Goal: Feedback & Contribution: Contribute content

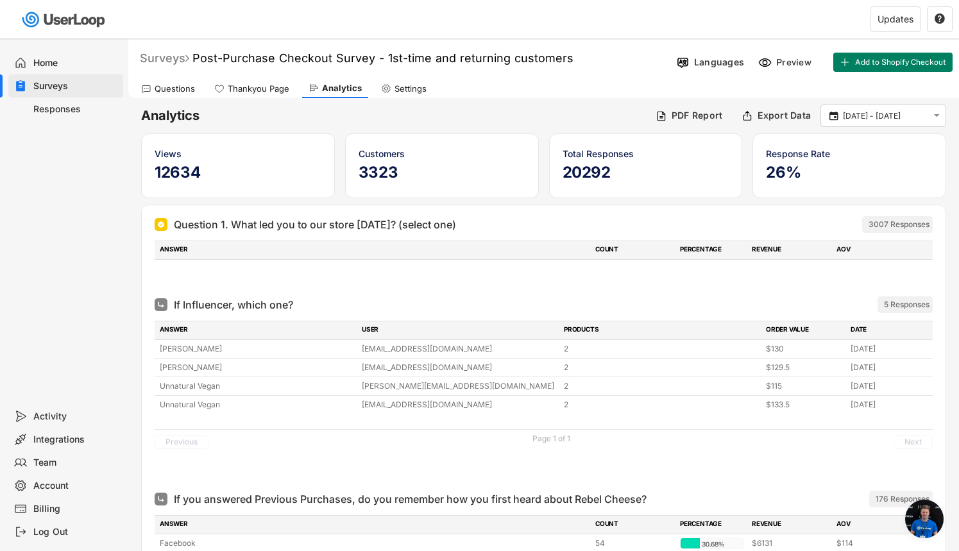
click at [160, 57] on div "Surveys" at bounding box center [164, 58] width 49 height 15
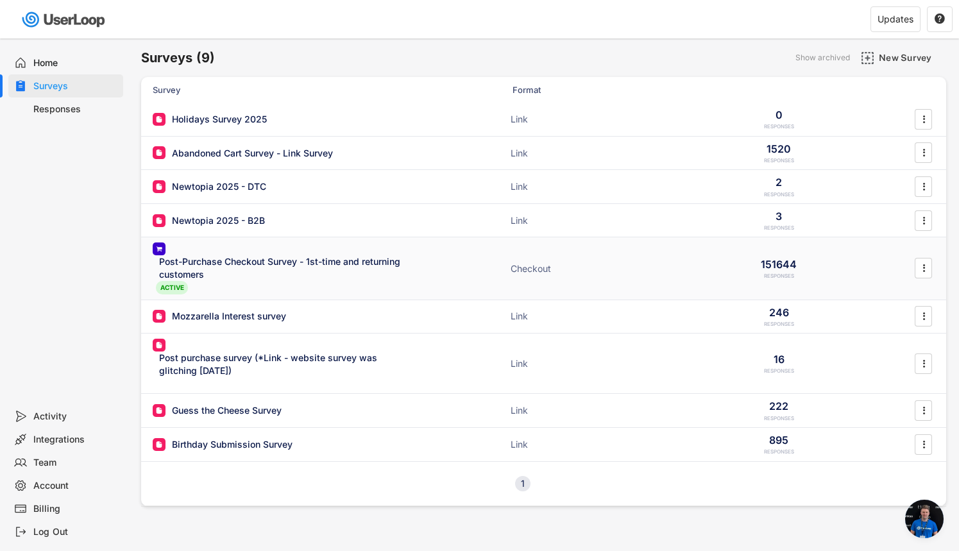
click at [269, 266] on div "Post-Purchase Checkout Survey - 1st-time and returning customers" at bounding box center [284, 267] width 250 height 25
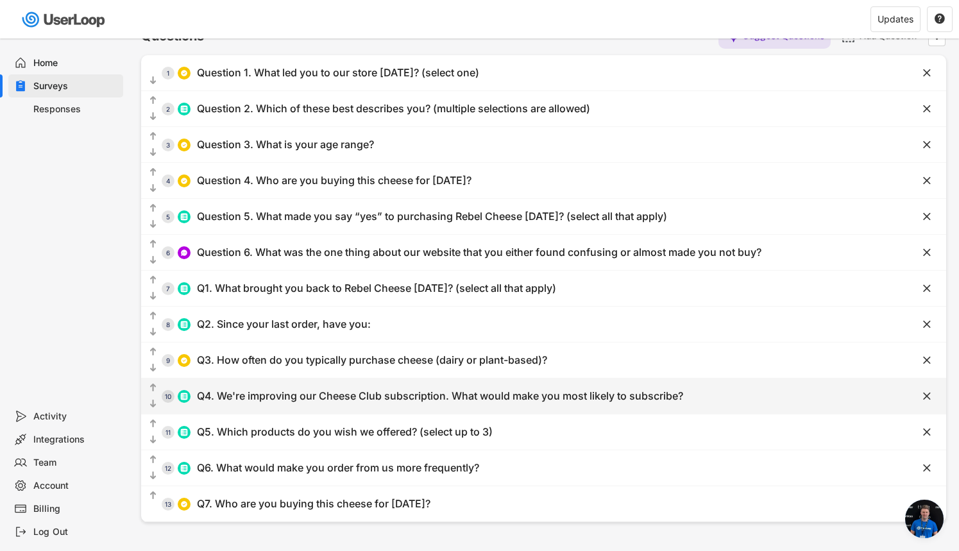
scroll to position [30, 0]
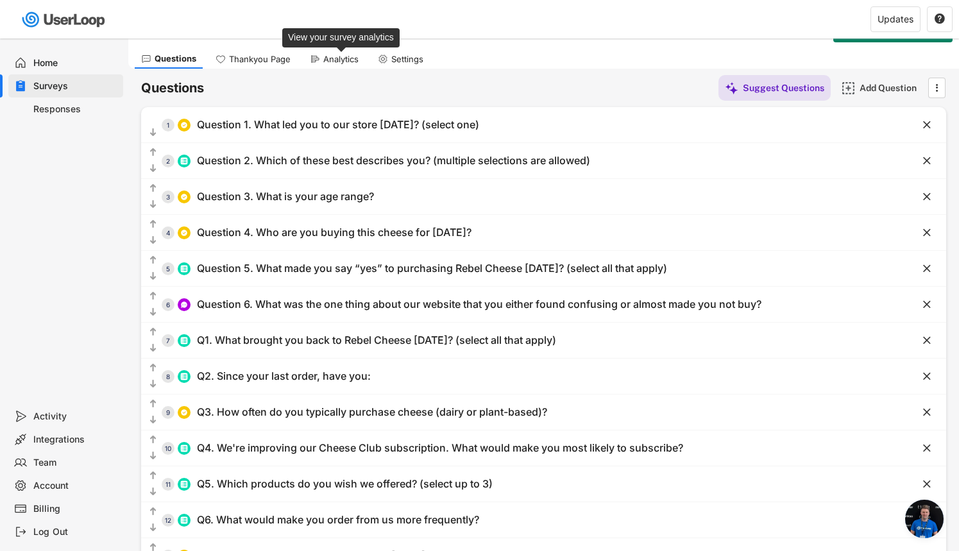
click at [334, 58] on div "Analytics" at bounding box center [340, 59] width 35 height 11
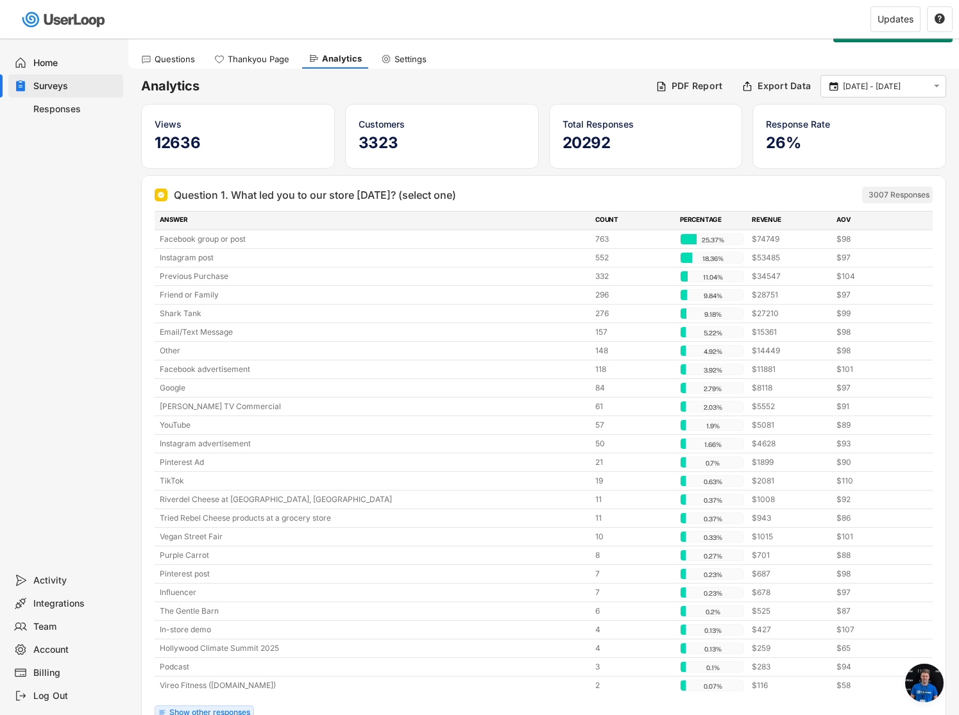
scroll to position [28, 0]
click at [936, 89] on text "" at bounding box center [937, 87] width 6 height 11
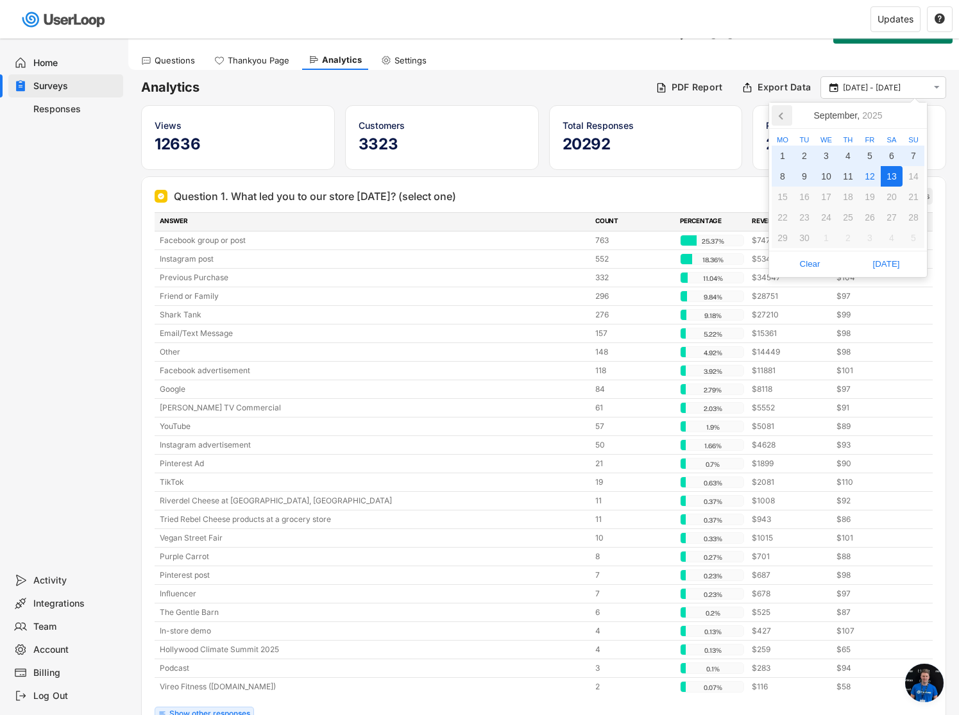
click at [786, 112] on icon at bounding box center [782, 115] width 21 height 21
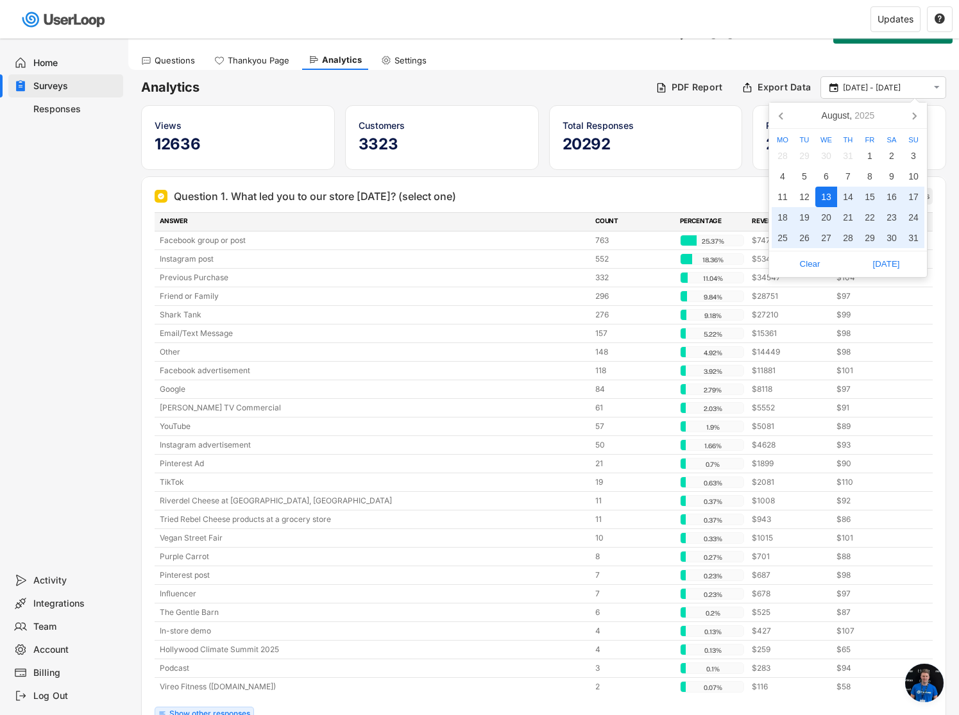
click at [827, 194] on div "13" at bounding box center [826, 197] width 22 height 21
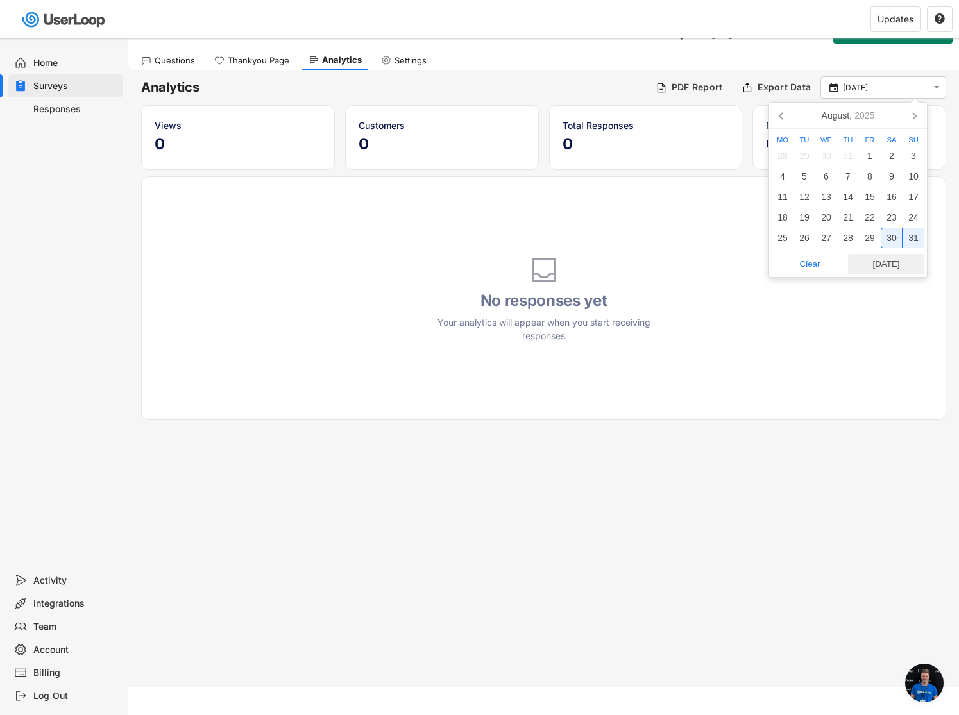
click at [895, 260] on span "[DATE]" at bounding box center [886, 264] width 69 height 19
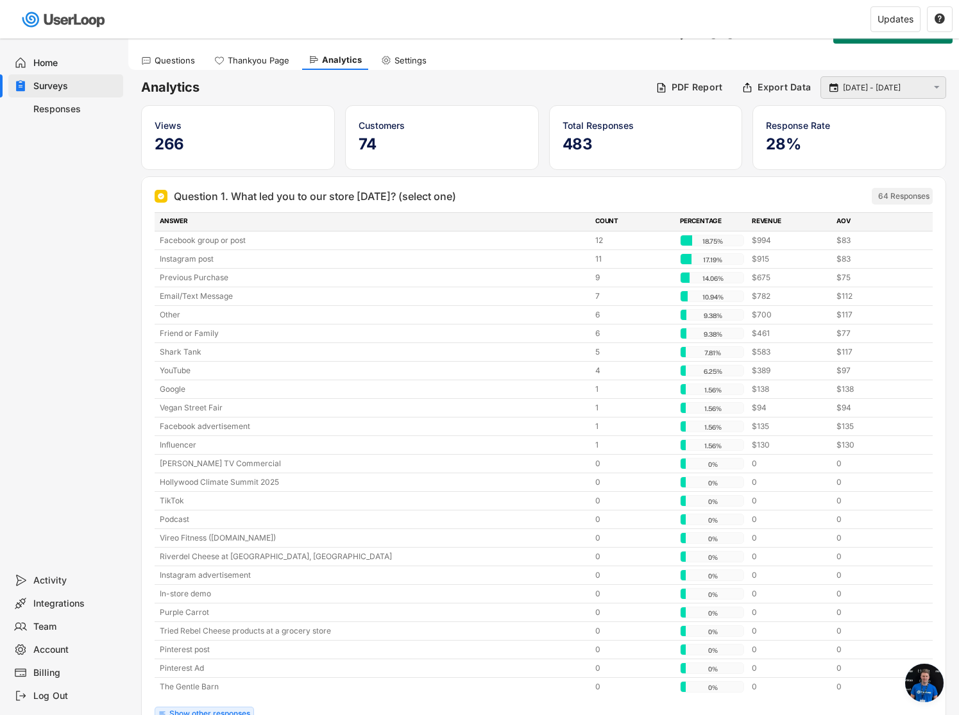
click at [851, 87] on input "[DATE] - [DATE]" at bounding box center [885, 87] width 85 height 13
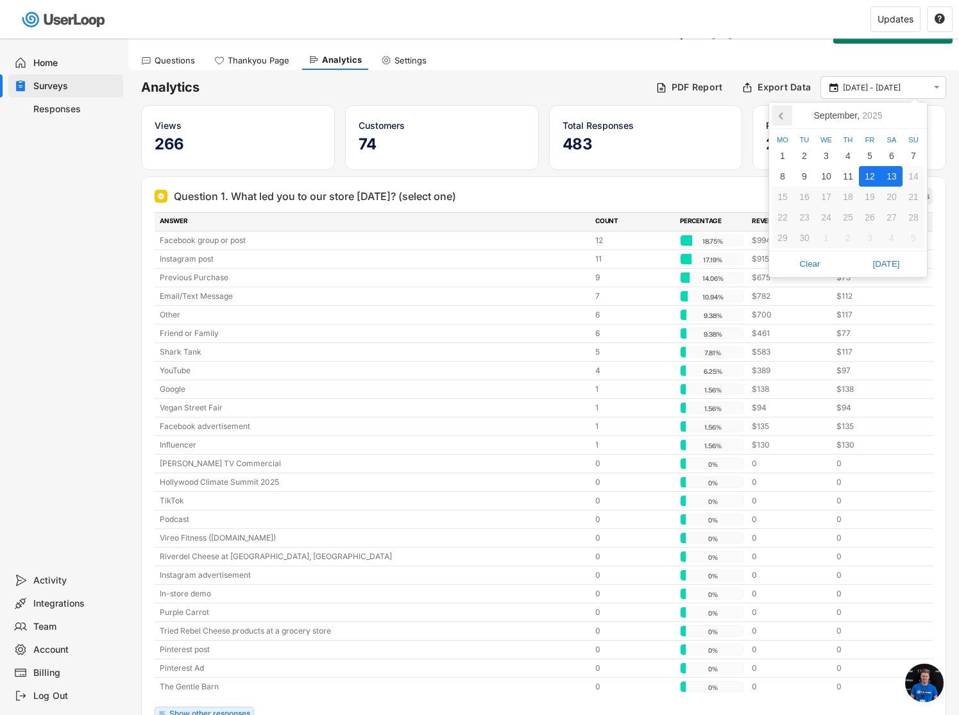
click at [782, 112] on icon at bounding box center [782, 115] width 21 height 21
click at [804, 196] on div "12" at bounding box center [804, 197] width 22 height 21
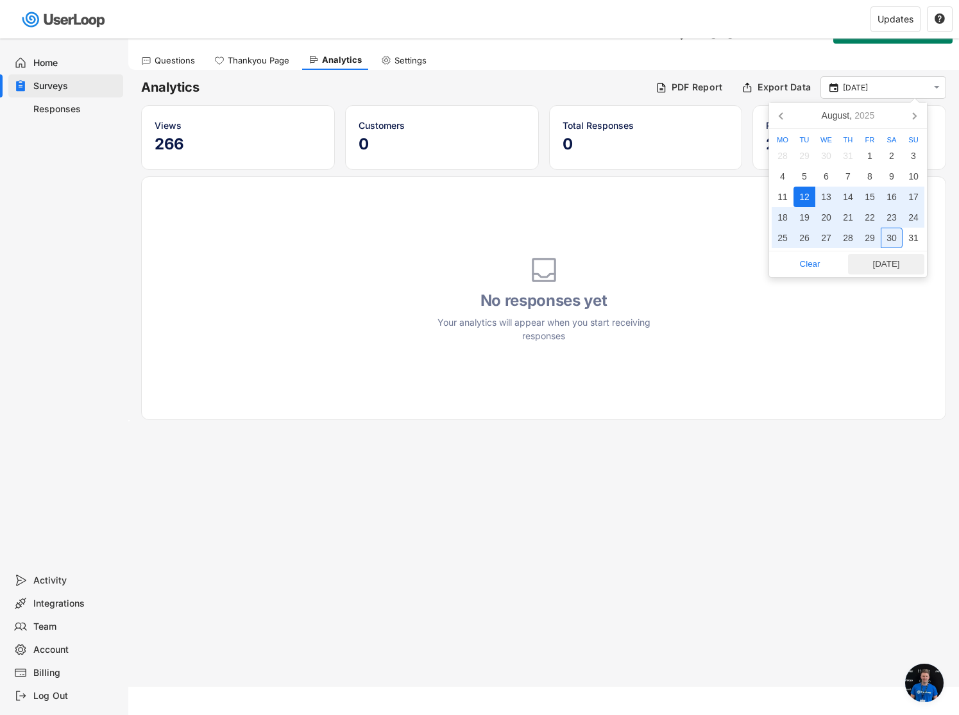
click at [890, 262] on span "[DATE]" at bounding box center [886, 264] width 69 height 19
type input "[DATE] - [DATE]"
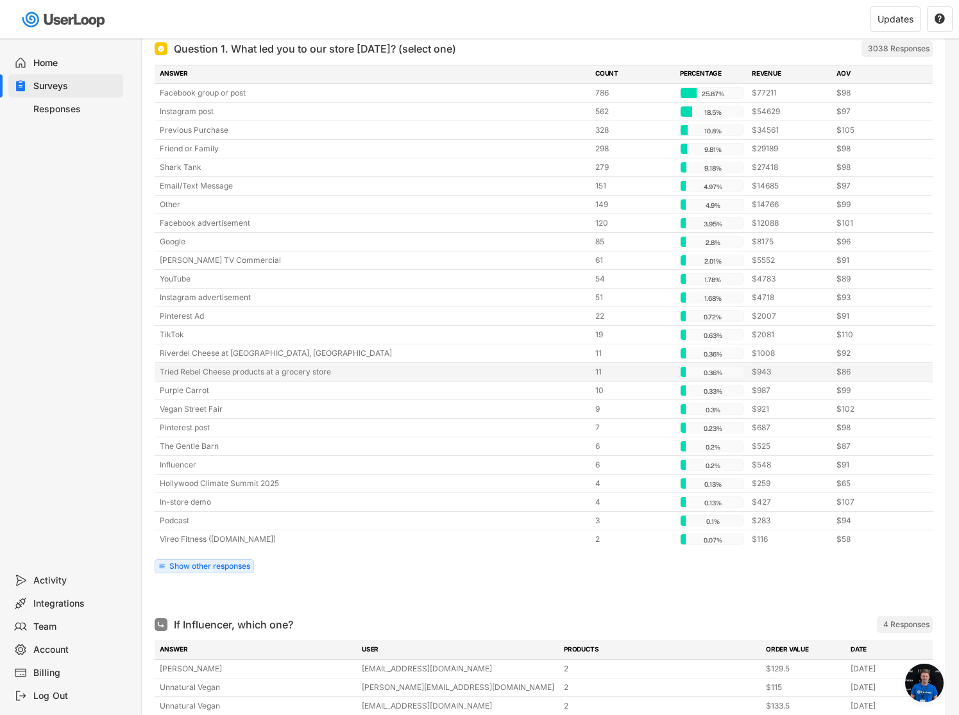
scroll to position [203, 0]
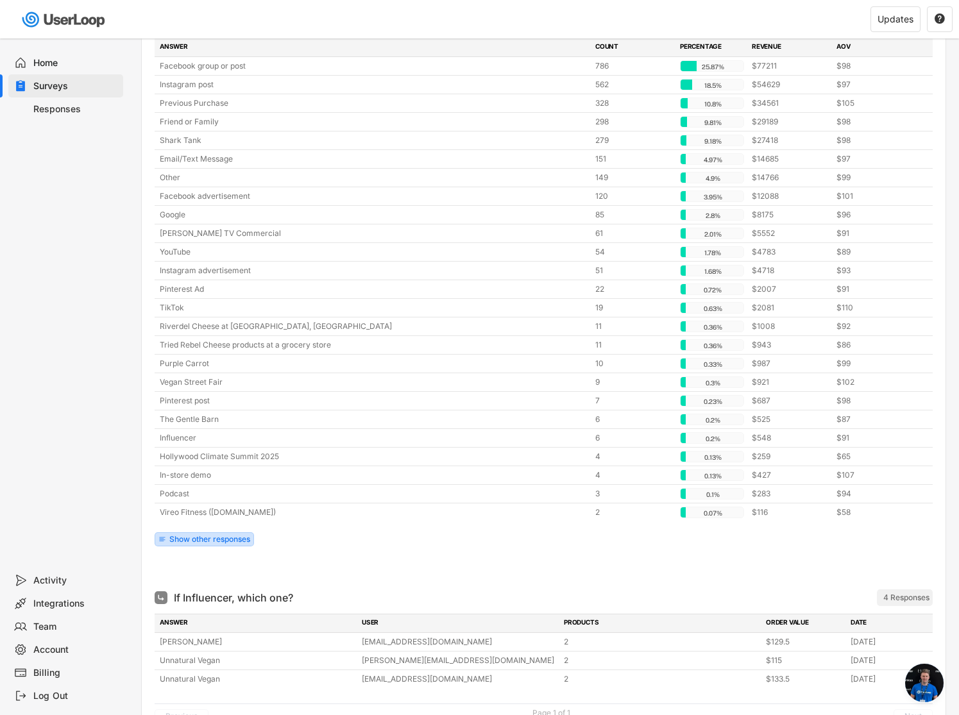
click at [187, 539] on div "Show other responses" at bounding box center [209, 540] width 81 height 8
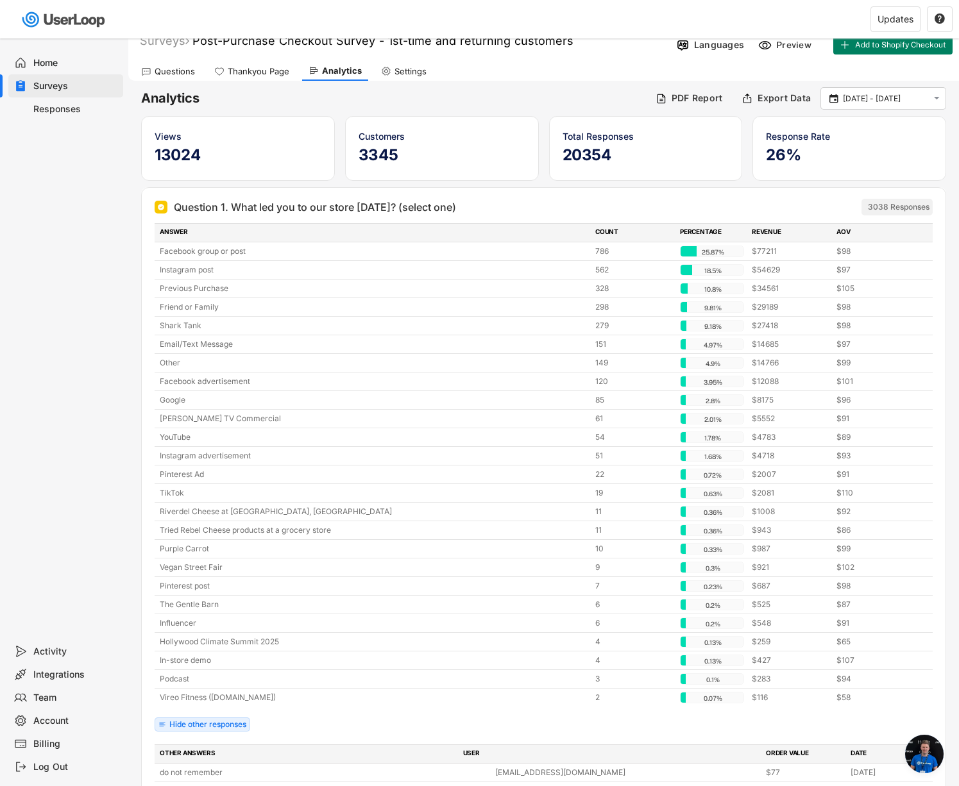
scroll to position [0, 0]
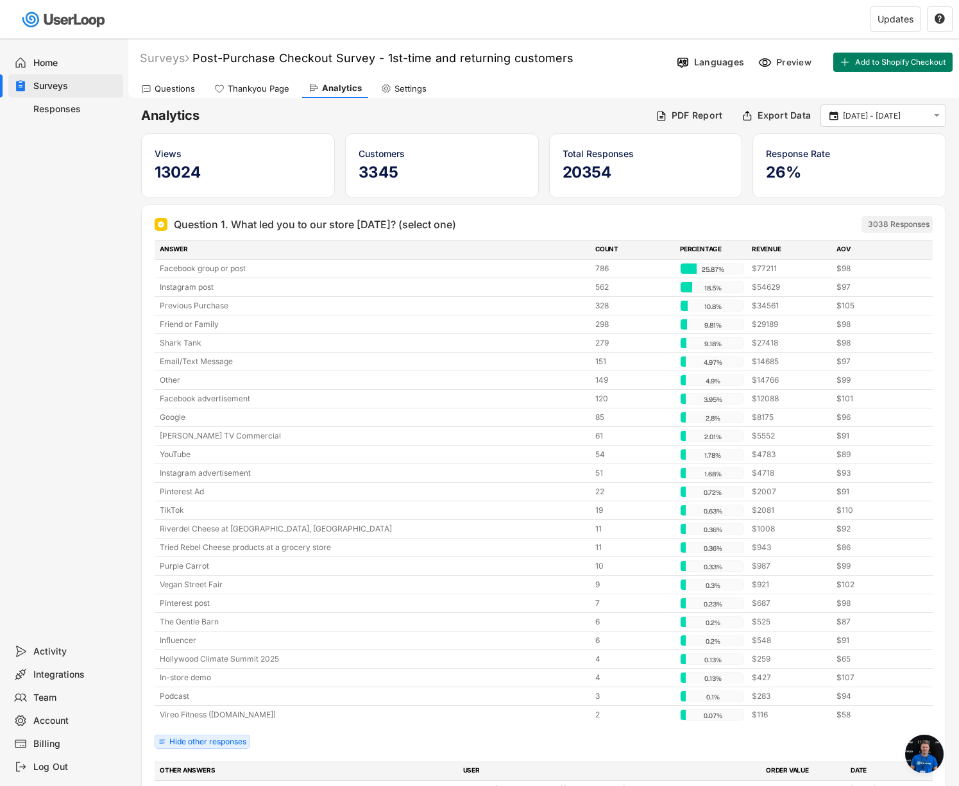
click at [169, 86] on div "Questions" at bounding box center [175, 88] width 40 height 11
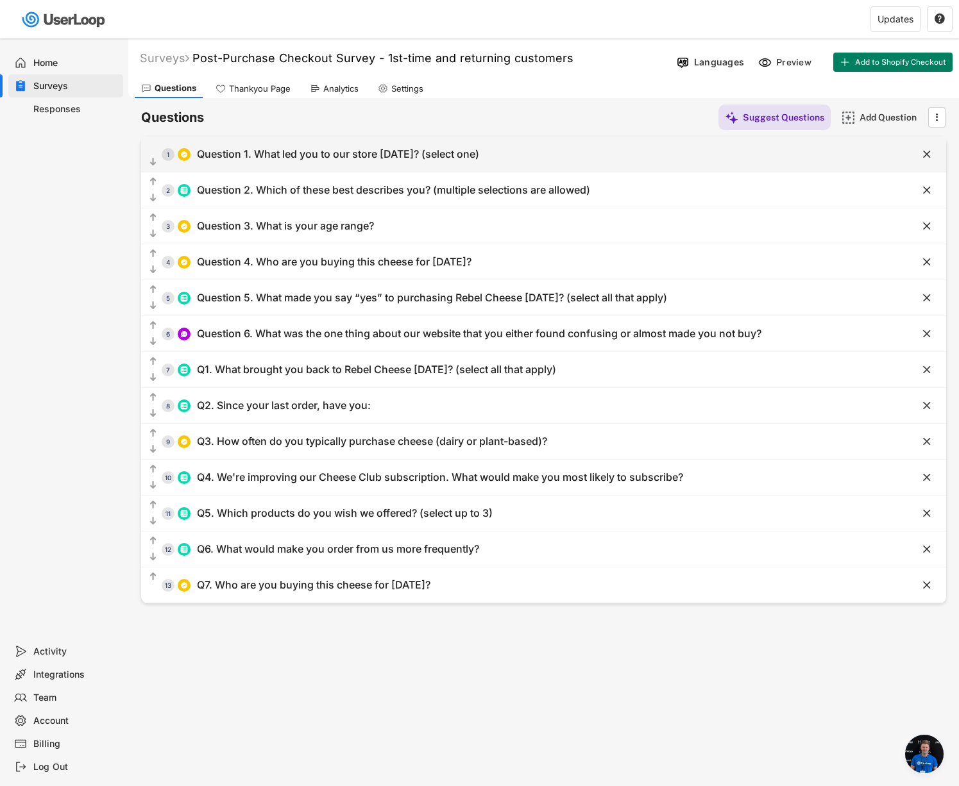
click at [292, 153] on div "Question 1. What led you to our store [DATE]? (select one)" at bounding box center [338, 154] width 282 height 13
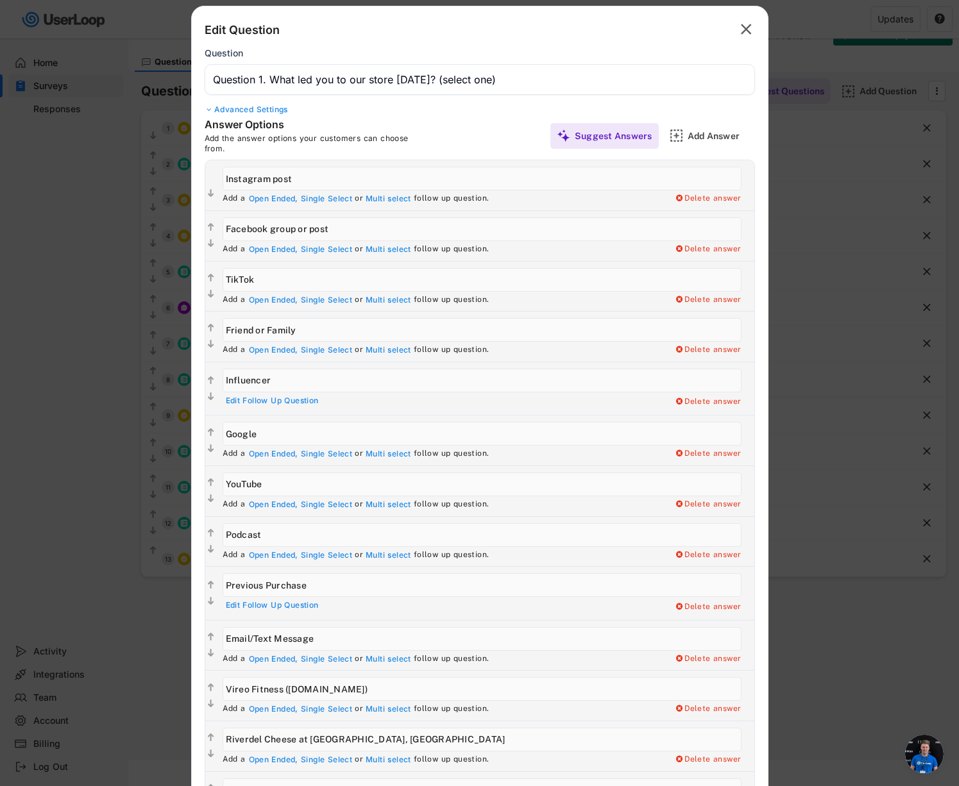
scroll to position [19, 0]
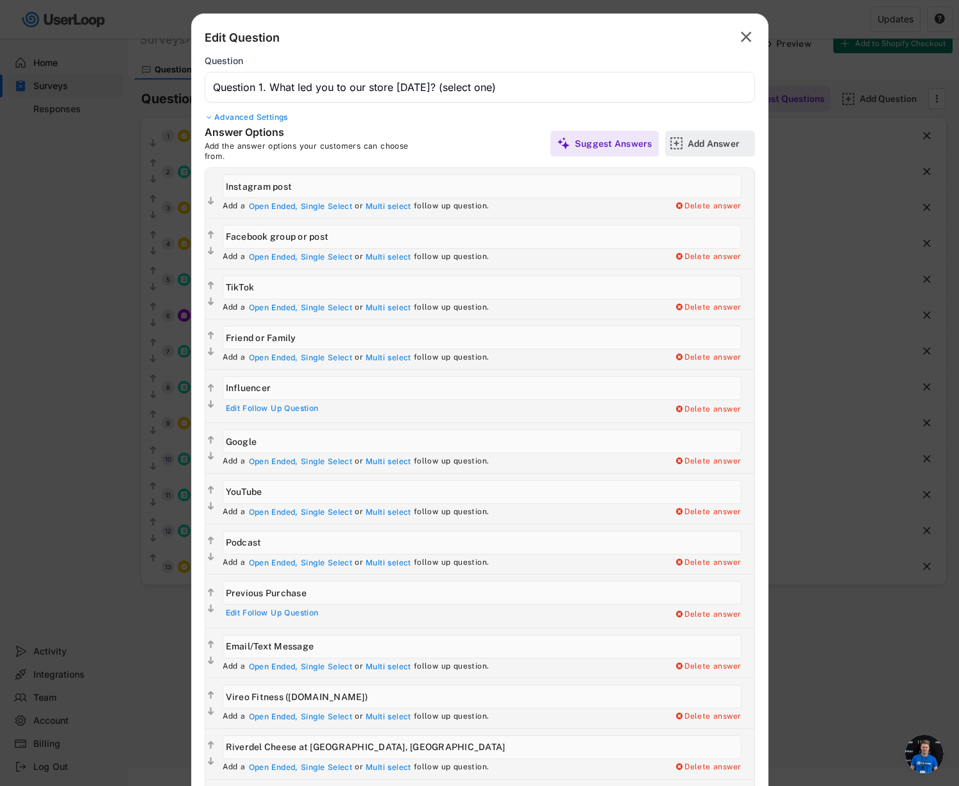
click at [704, 142] on div "Add Answer" at bounding box center [720, 144] width 64 height 12
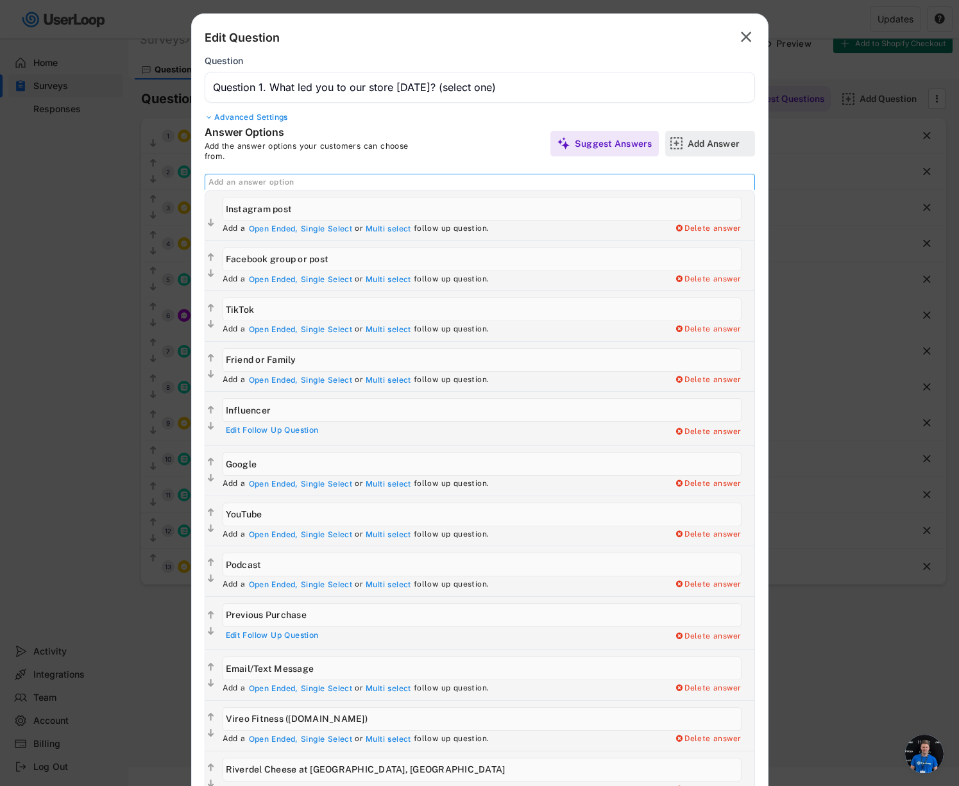
scroll to position [0, 0]
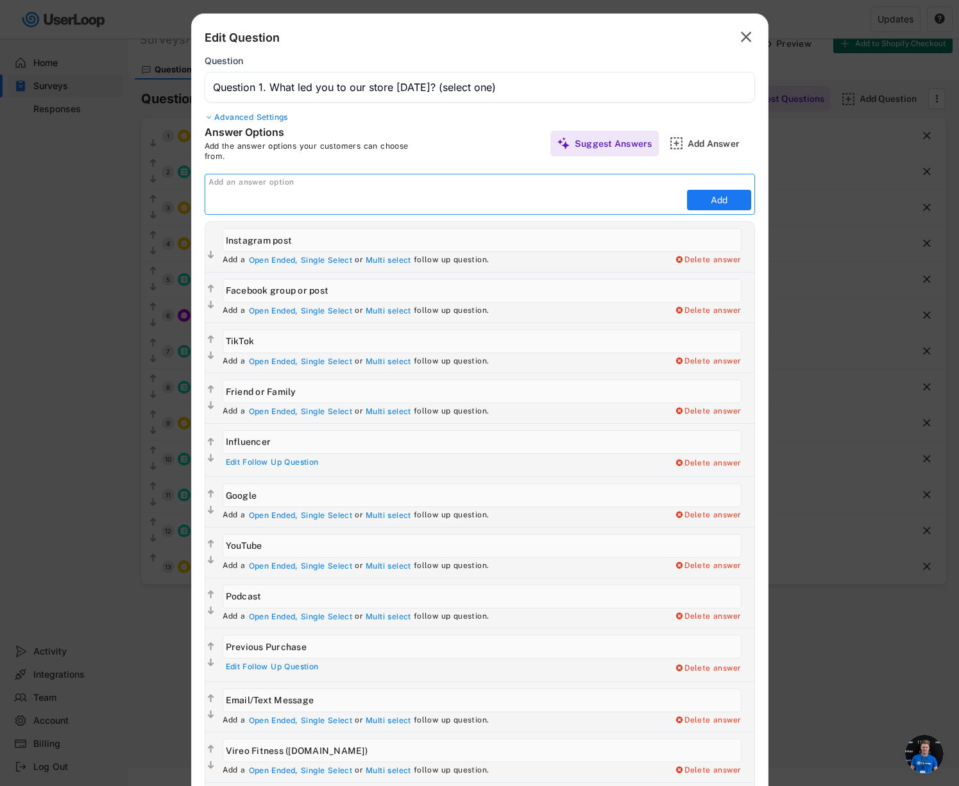
click at [443, 189] on div "Add an answer option Add" at bounding box center [480, 194] width 550 height 41
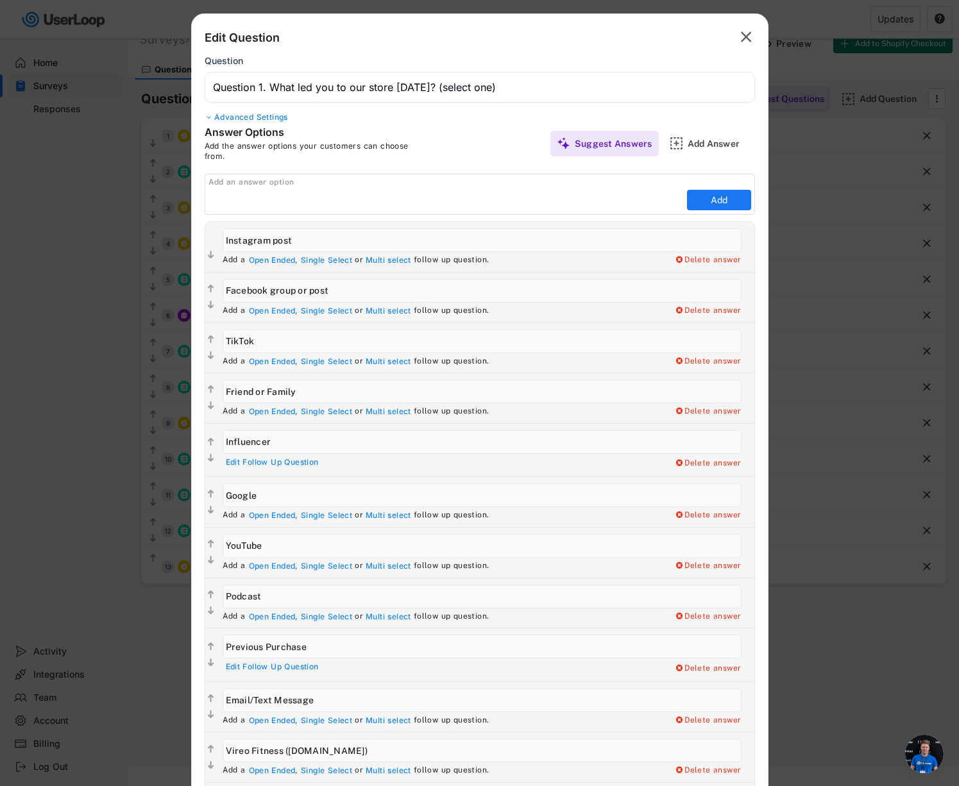
click at [436, 186] on div "Add an answer option" at bounding box center [481, 183] width 546 height 10
click at [402, 189] on div "Add an answer option Add" at bounding box center [480, 194] width 550 height 41
click at [322, 188] on div "Add an answer option" at bounding box center [481, 183] width 546 height 10
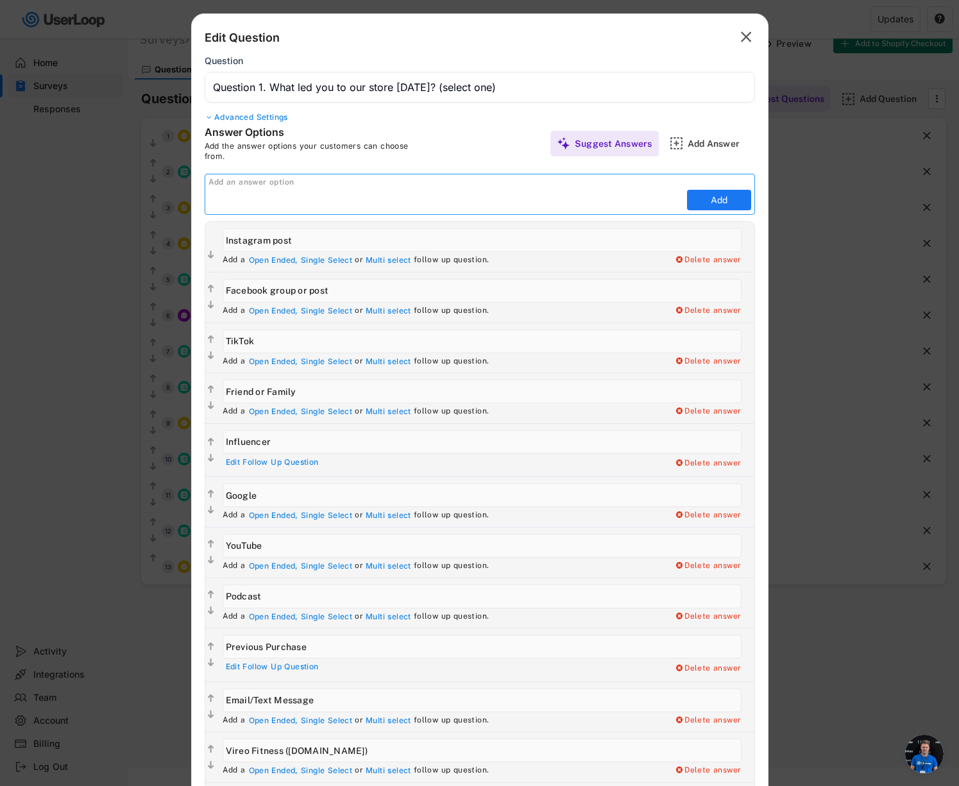
click at [313, 202] on input "input" at bounding box center [445, 199] width 475 height 19
type input "Reddit"
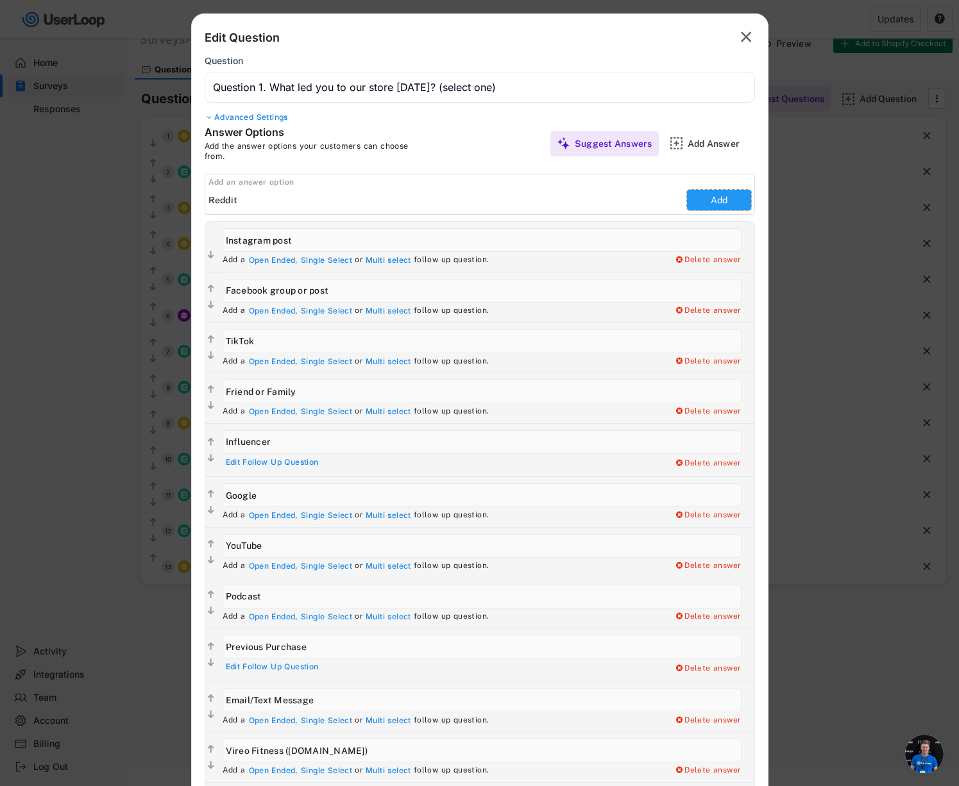
click at [725, 210] on button "Add" at bounding box center [719, 200] width 64 height 21
type input "Reddit"
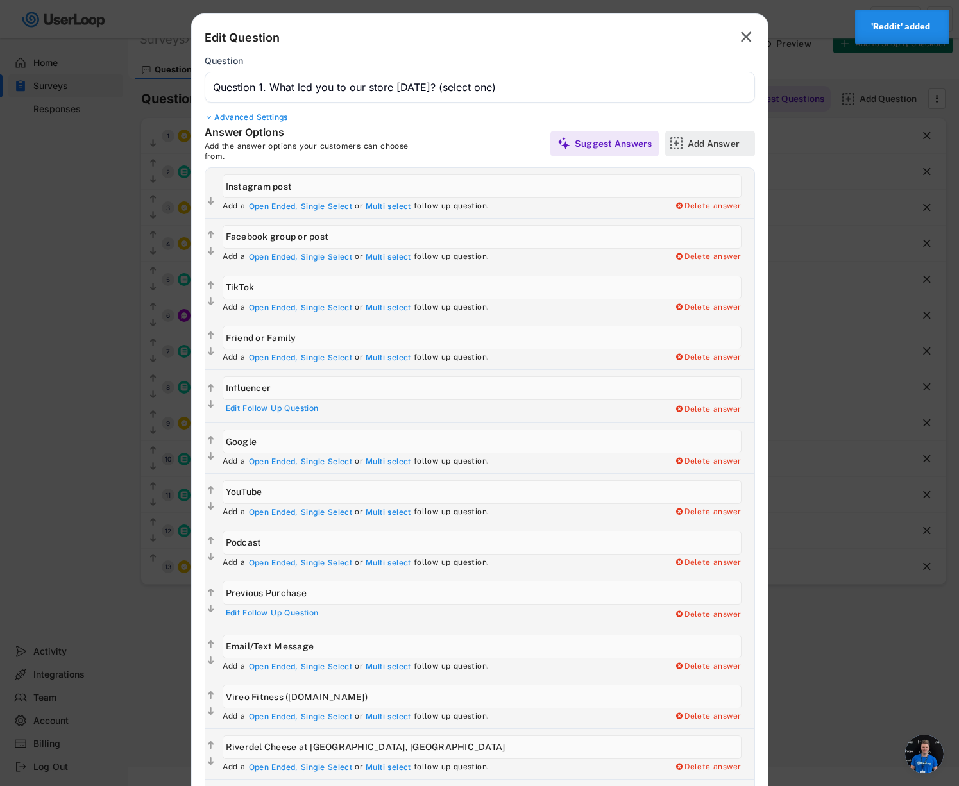
click at [718, 141] on div "Add Answer" at bounding box center [720, 144] width 64 height 12
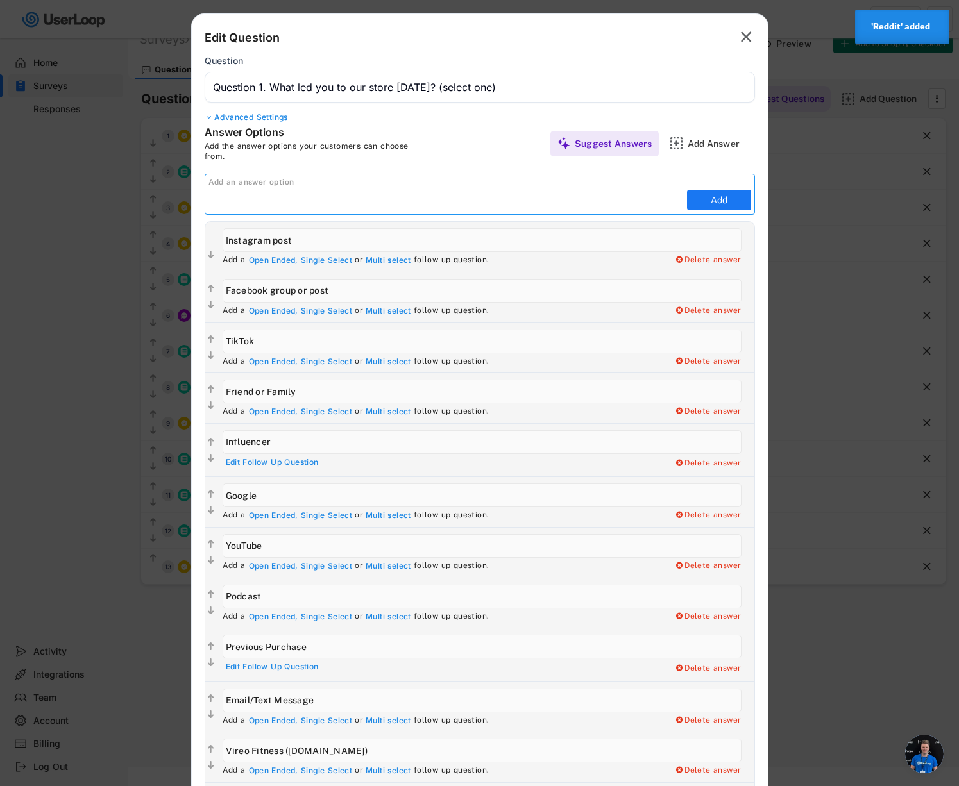
click at [448, 205] on input "input" at bounding box center [445, 199] width 475 height 19
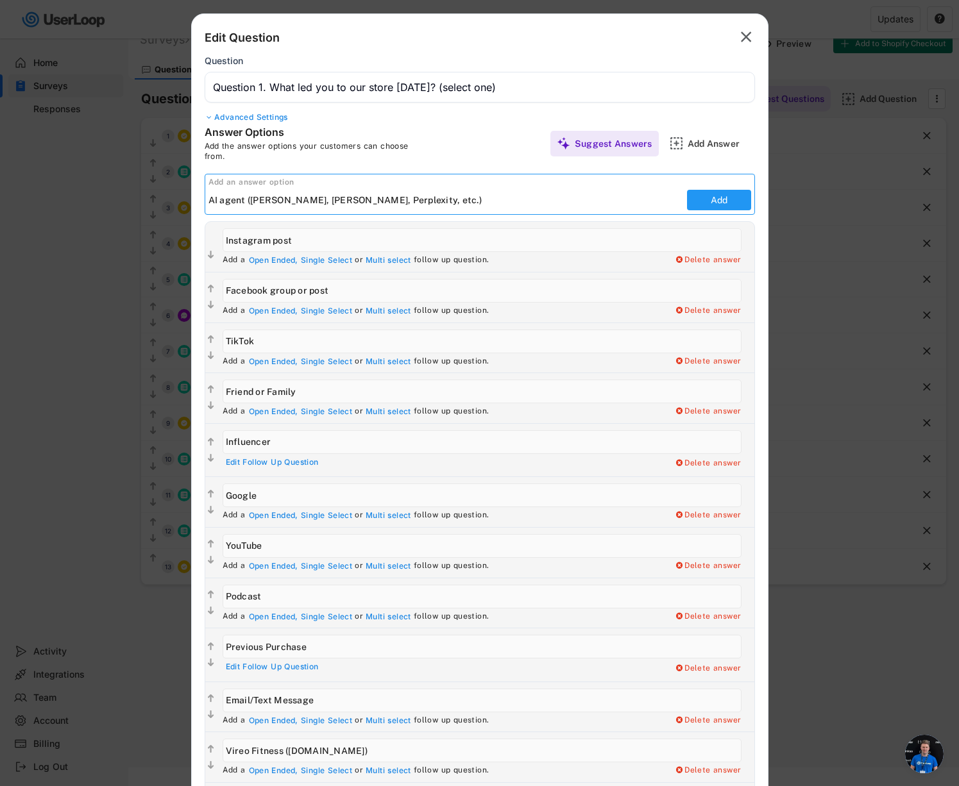
type input "AI agent ([PERSON_NAME], [PERSON_NAME], Perplexity, etc.)"
click at [713, 205] on button "Add" at bounding box center [719, 200] width 64 height 21
type input "AI agent ([PERSON_NAME], [PERSON_NAME], Perplexity, etc.)"
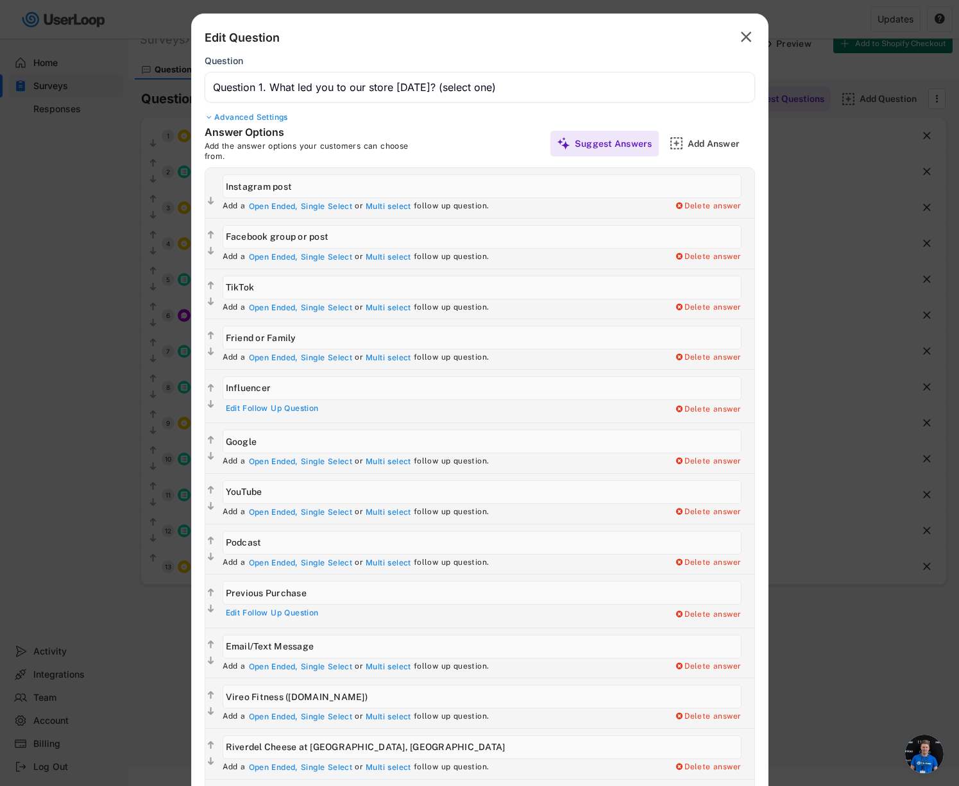
click at [636, 35] on div "Edit Question " at bounding box center [480, 38] width 550 height 22
click at [746, 35] on text "" at bounding box center [746, 37] width 11 height 19
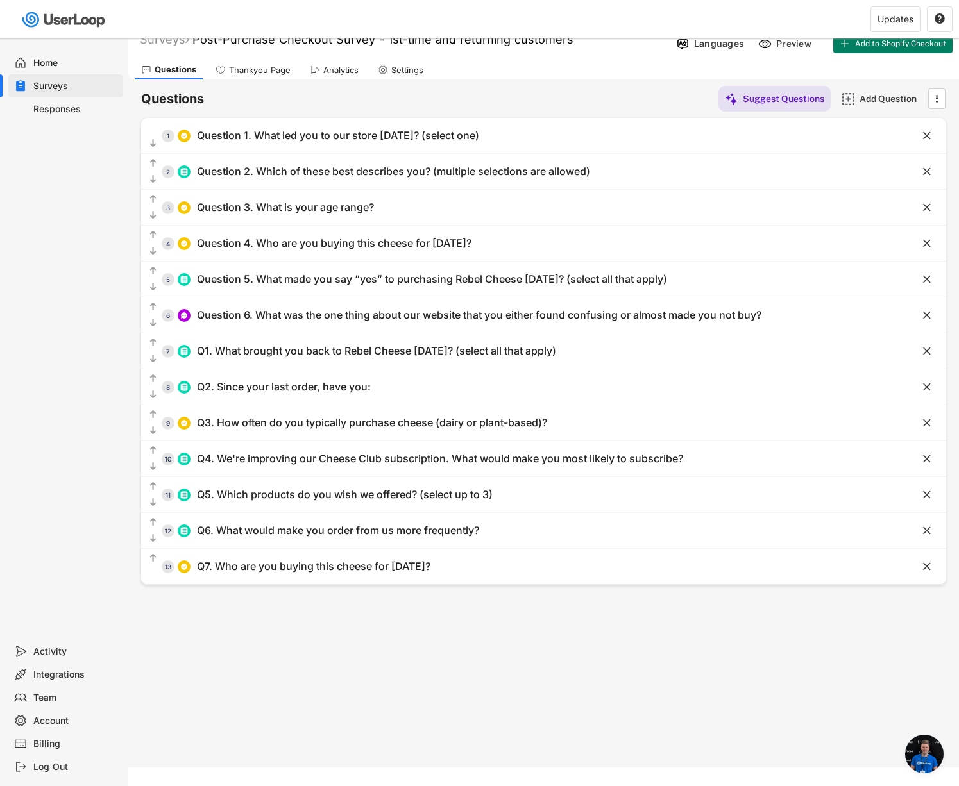
click at [343, 71] on div "Analytics" at bounding box center [340, 70] width 35 height 11
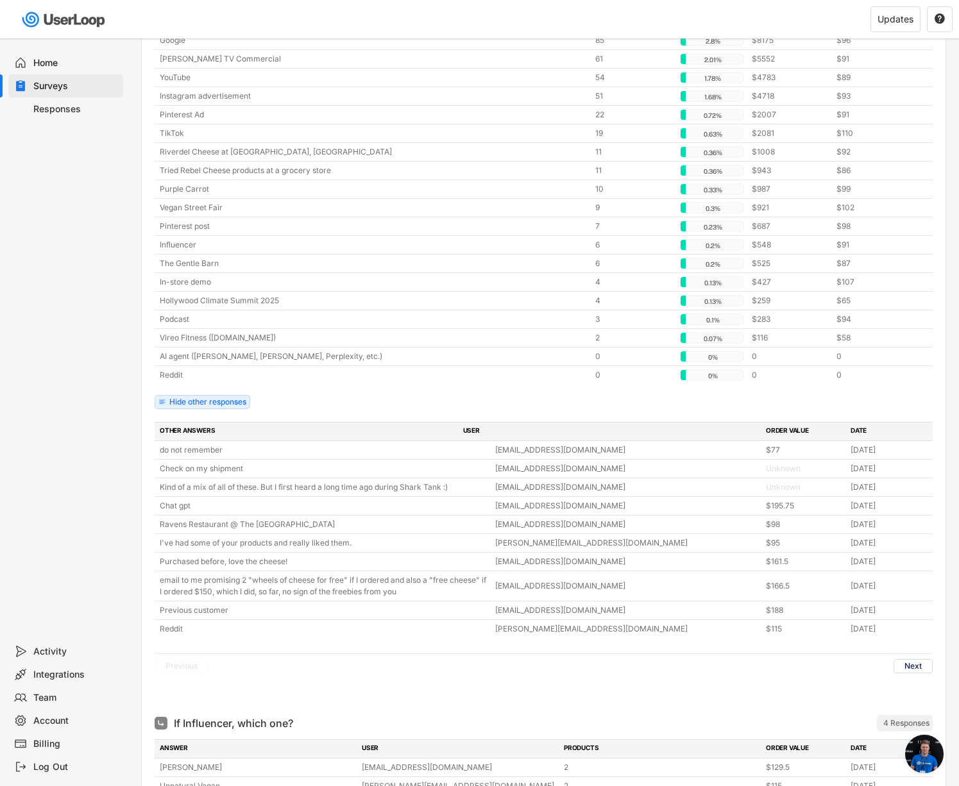
scroll to position [379, 0]
click at [911, 550] on button "Next" at bounding box center [912, 664] width 39 height 14
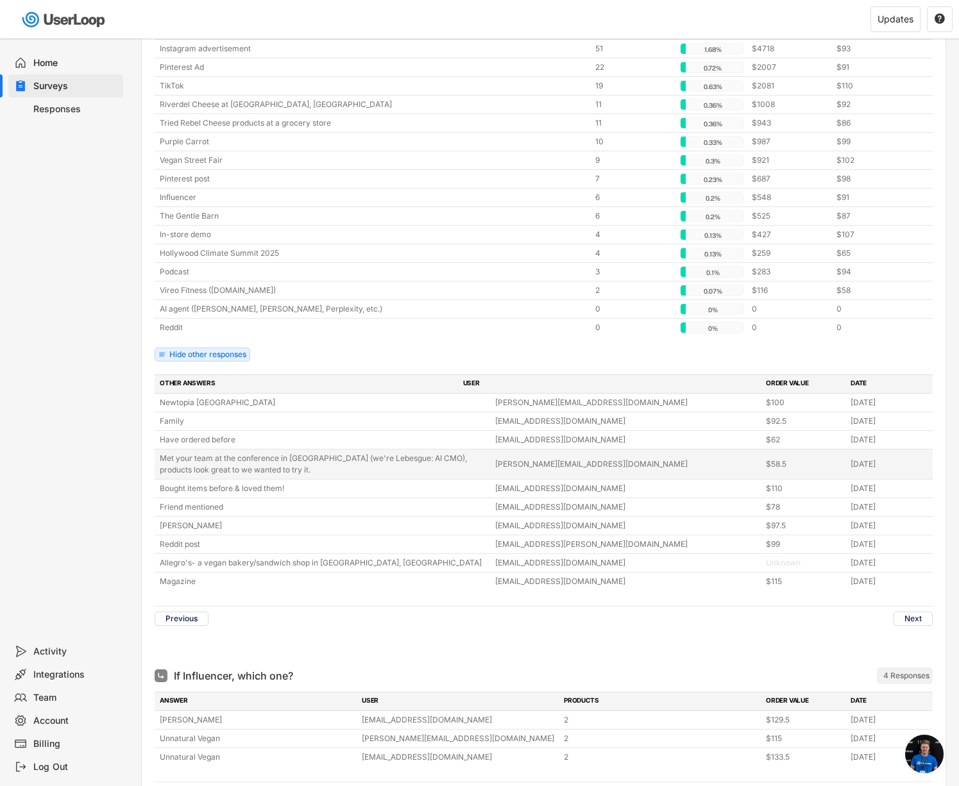
scroll to position [436, 0]
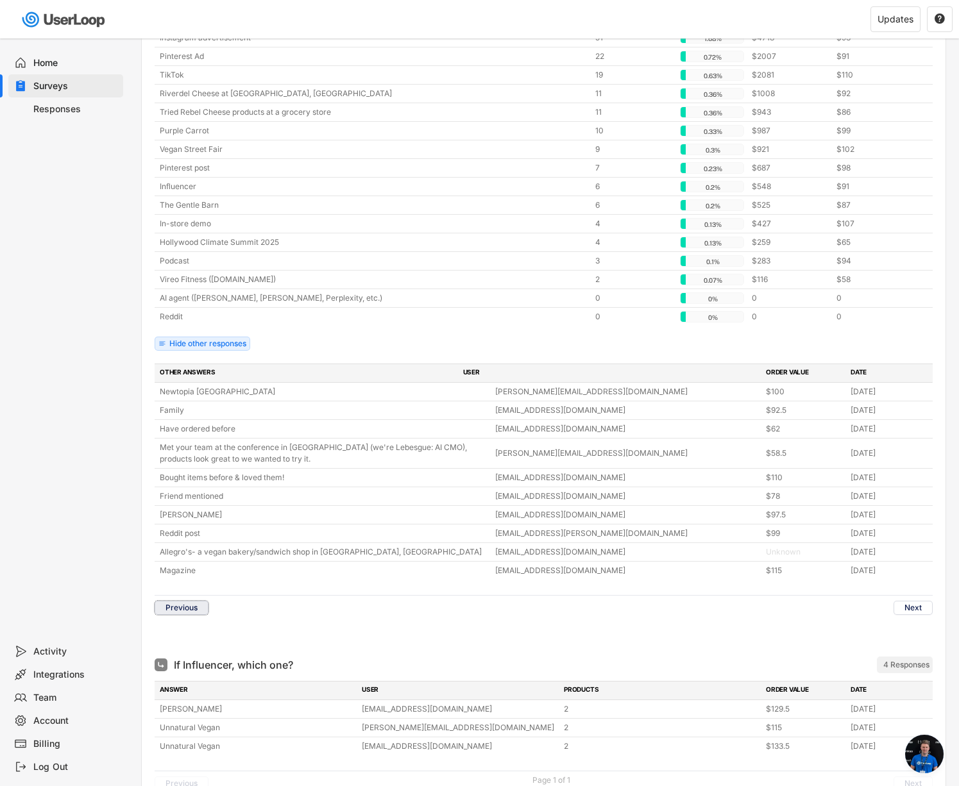
click at [183, 550] on button "Previous" at bounding box center [182, 608] width 54 height 14
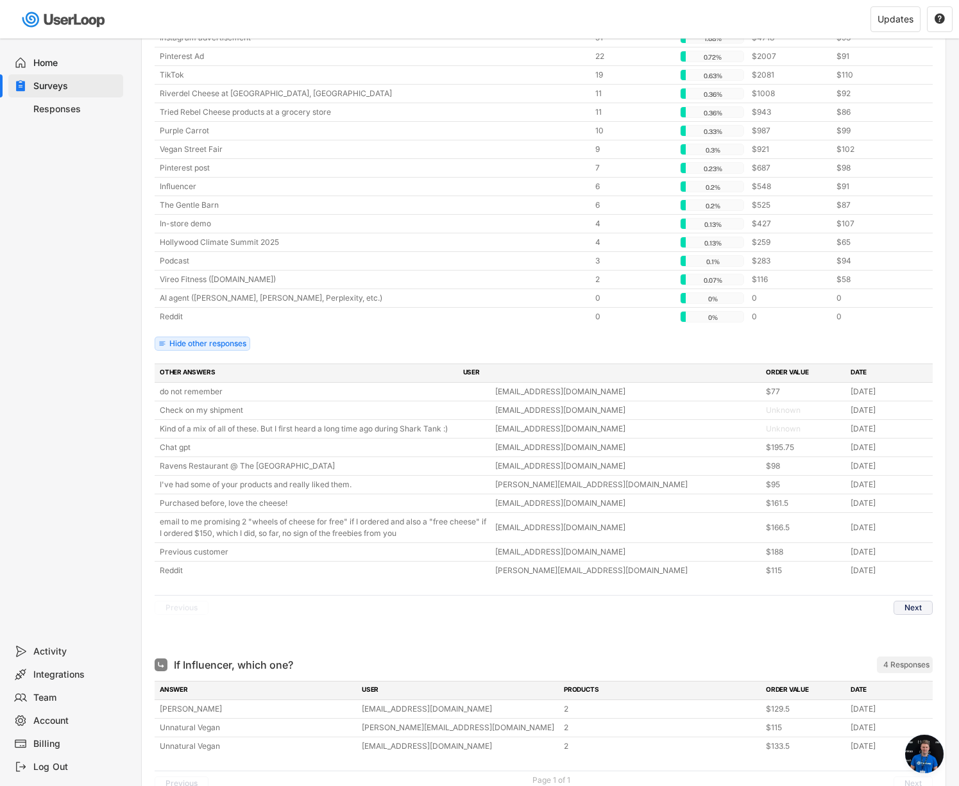
click at [918, 550] on button "Next" at bounding box center [912, 608] width 39 height 14
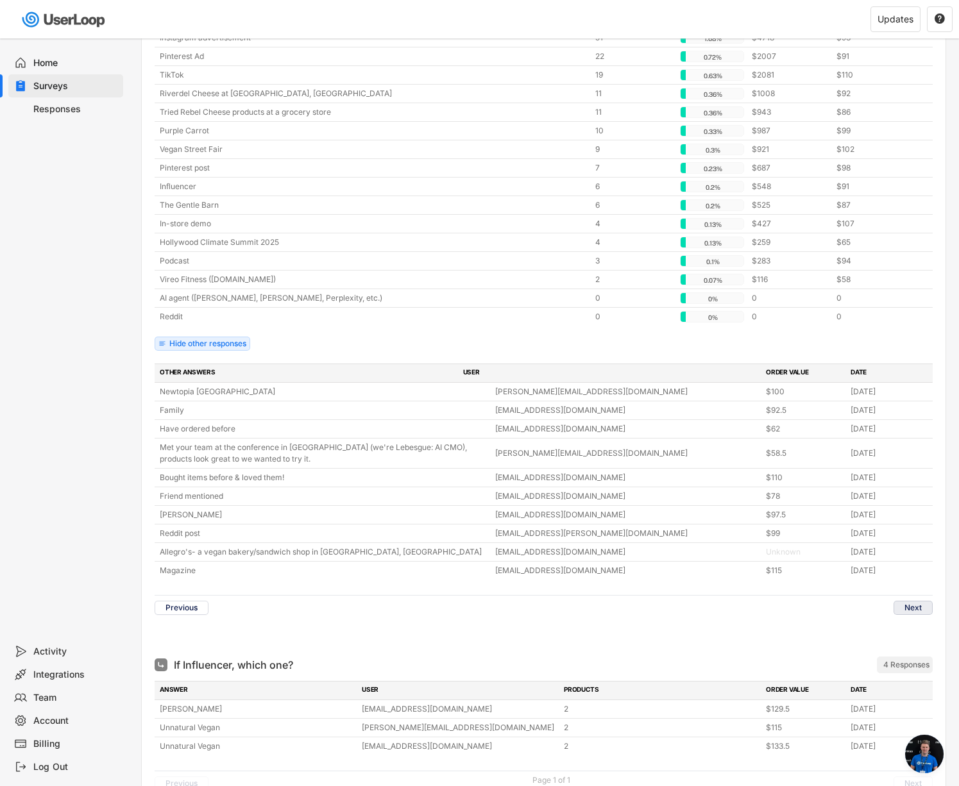
click at [904, 550] on button "Next" at bounding box center [912, 608] width 39 height 14
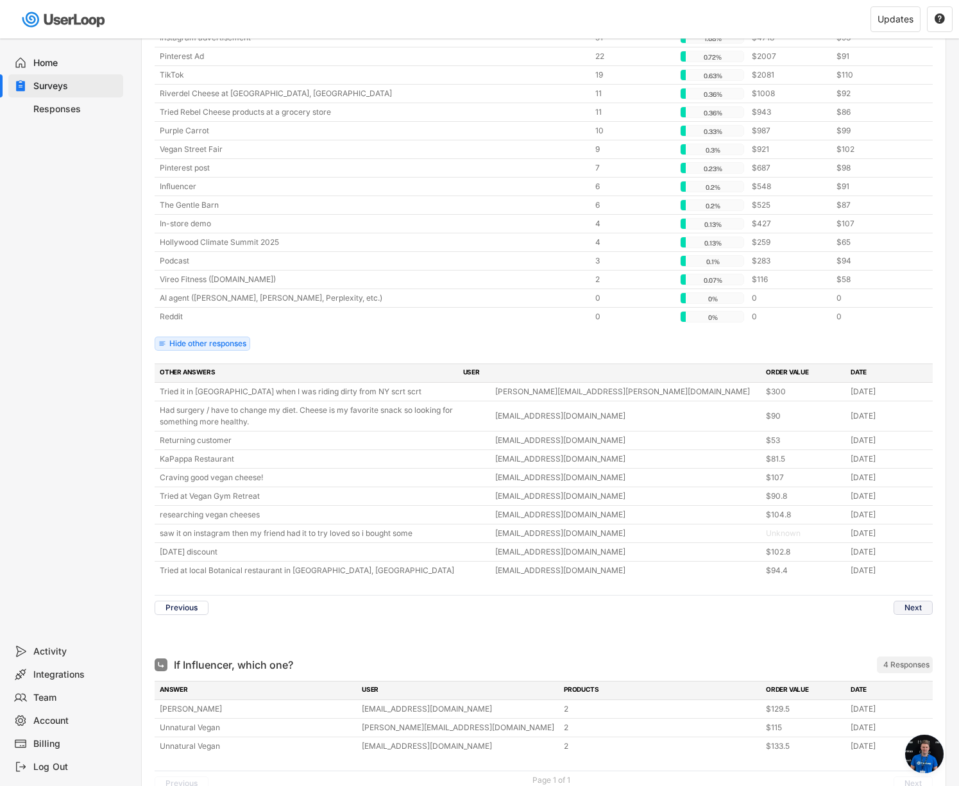
click at [904, 550] on button "Next" at bounding box center [912, 608] width 39 height 14
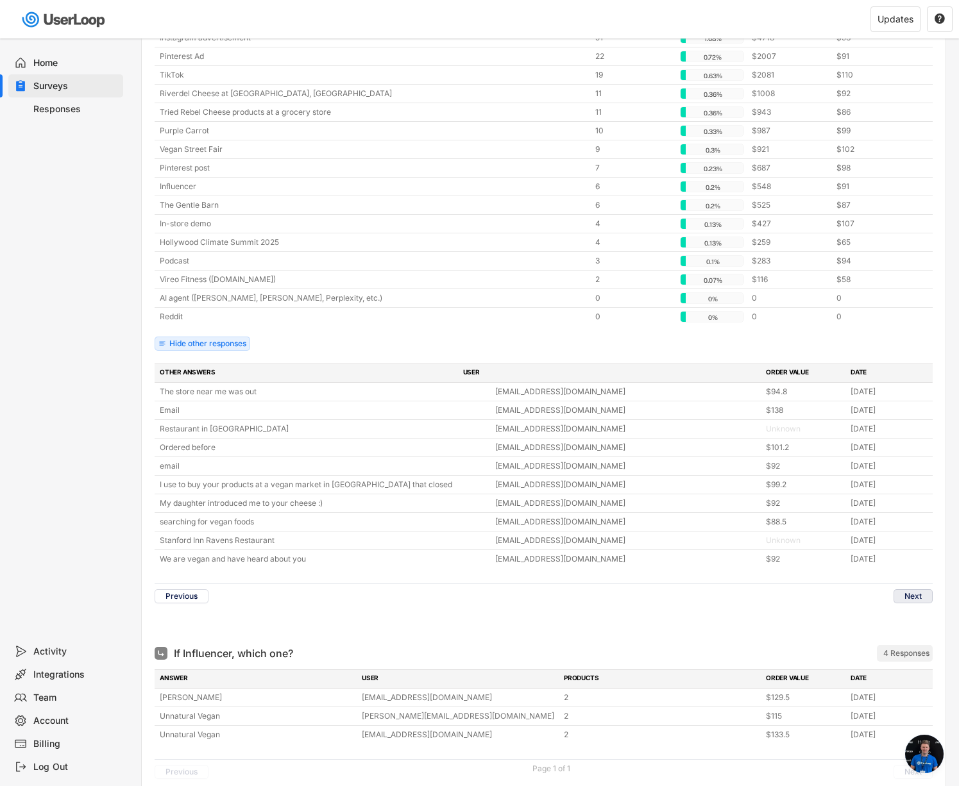
click at [916, 550] on button "Next" at bounding box center [912, 596] width 39 height 14
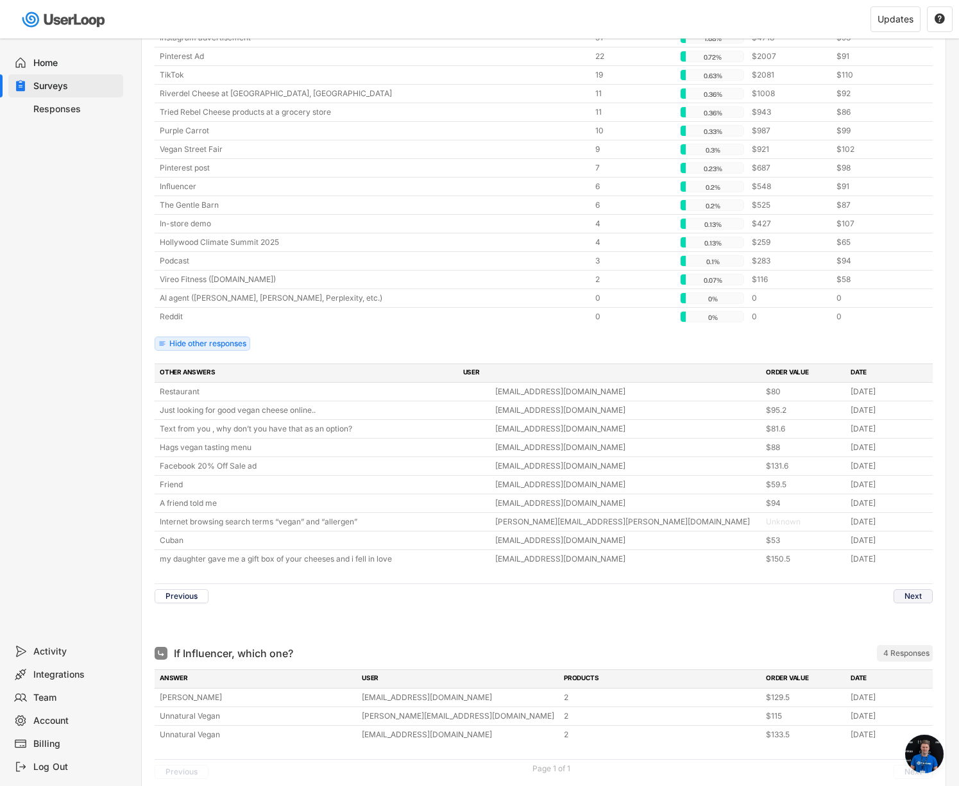
click at [916, 550] on button "Next" at bounding box center [912, 596] width 39 height 14
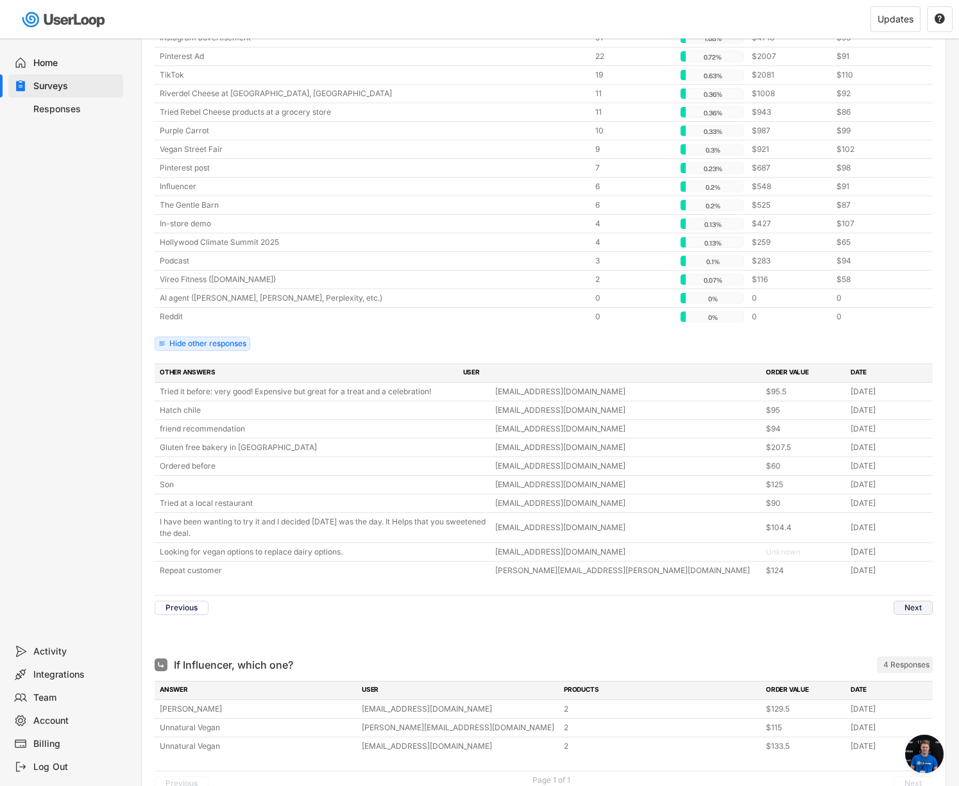
click at [909, 550] on button "Next" at bounding box center [912, 608] width 39 height 14
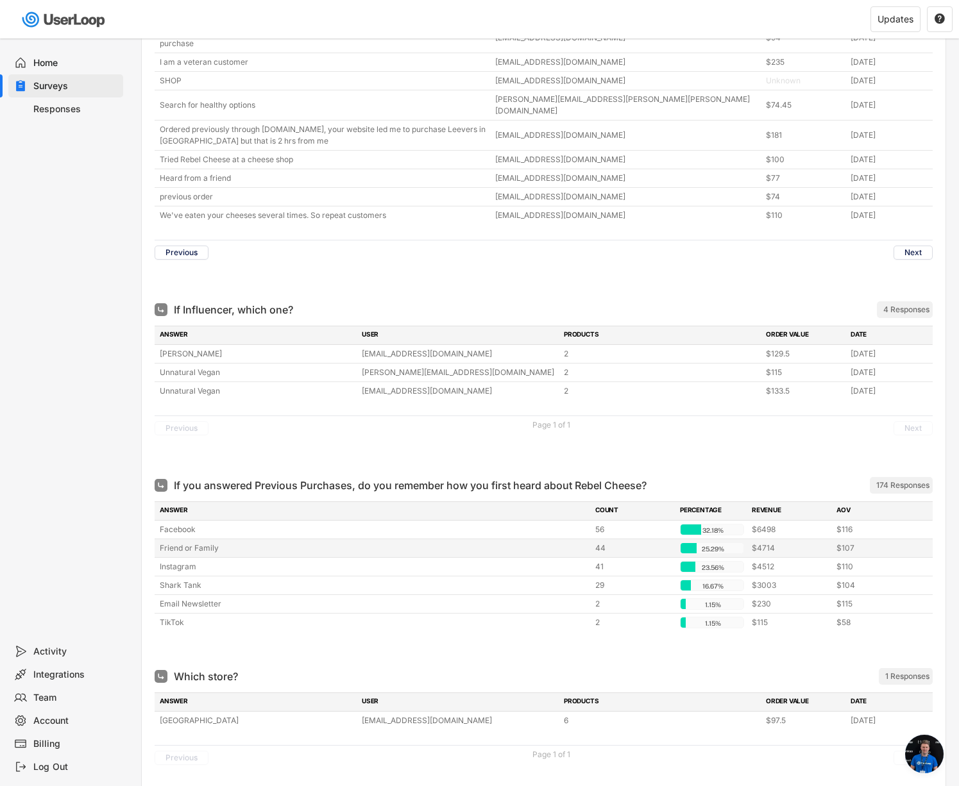
scroll to position [815, 0]
click at [892, 480] on div "174 Responses" at bounding box center [902, 485] width 53 height 10
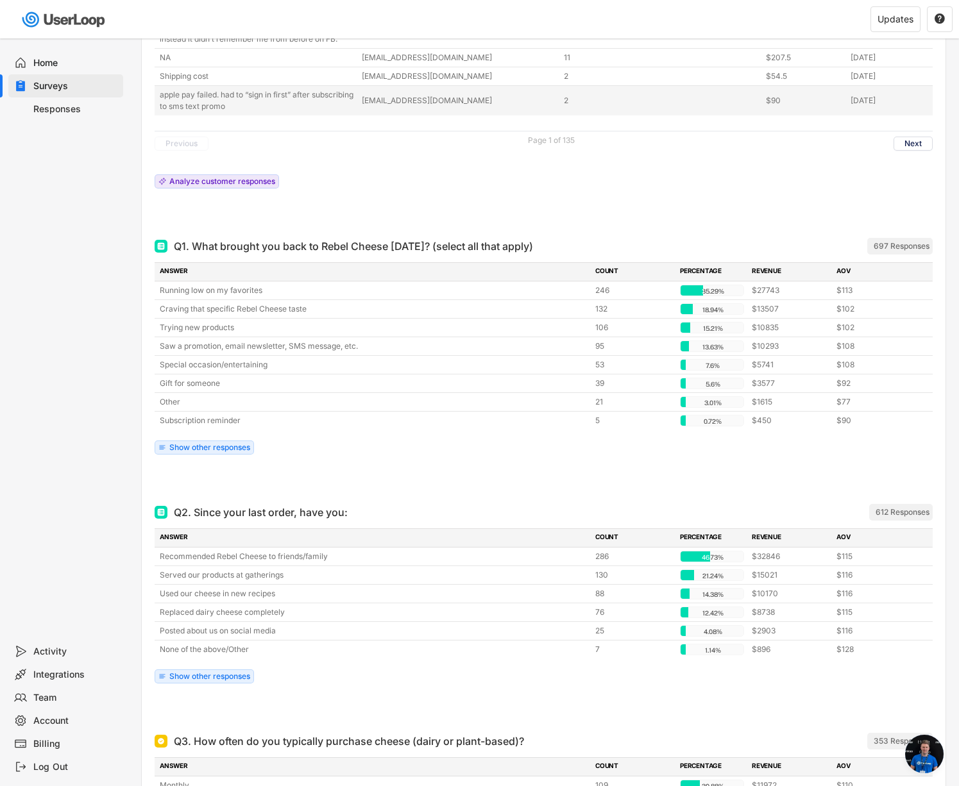
scroll to position [3147, 0]
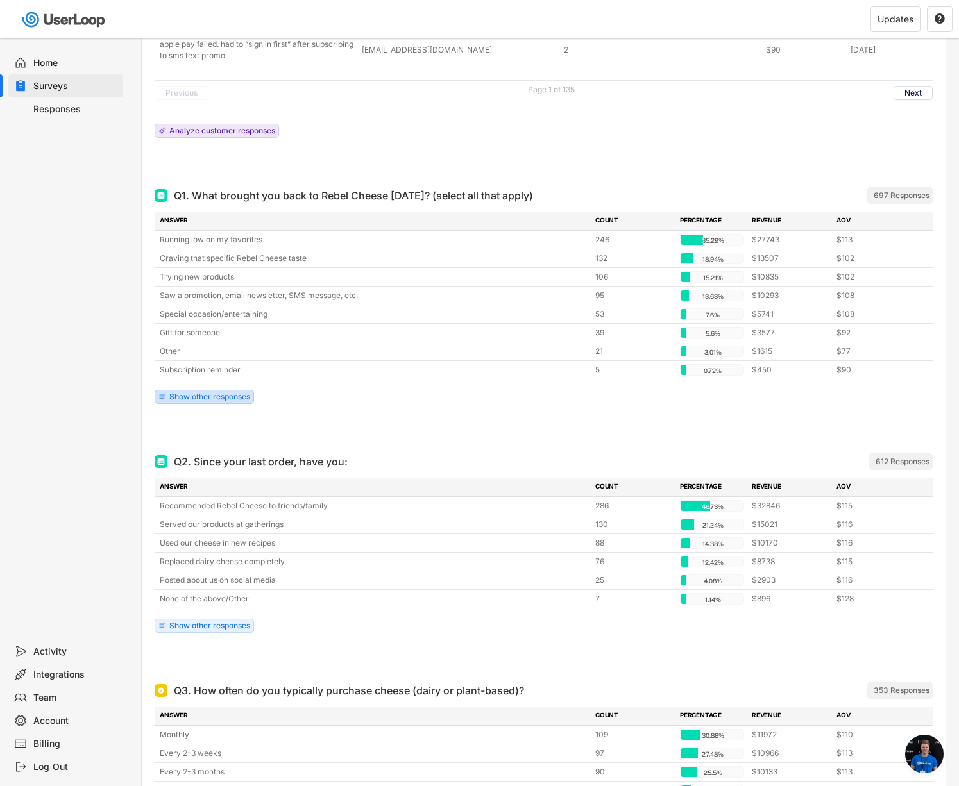
click at [226, 393] on div "Show other responses" at bounding box center [209, 397] width 81 height 8
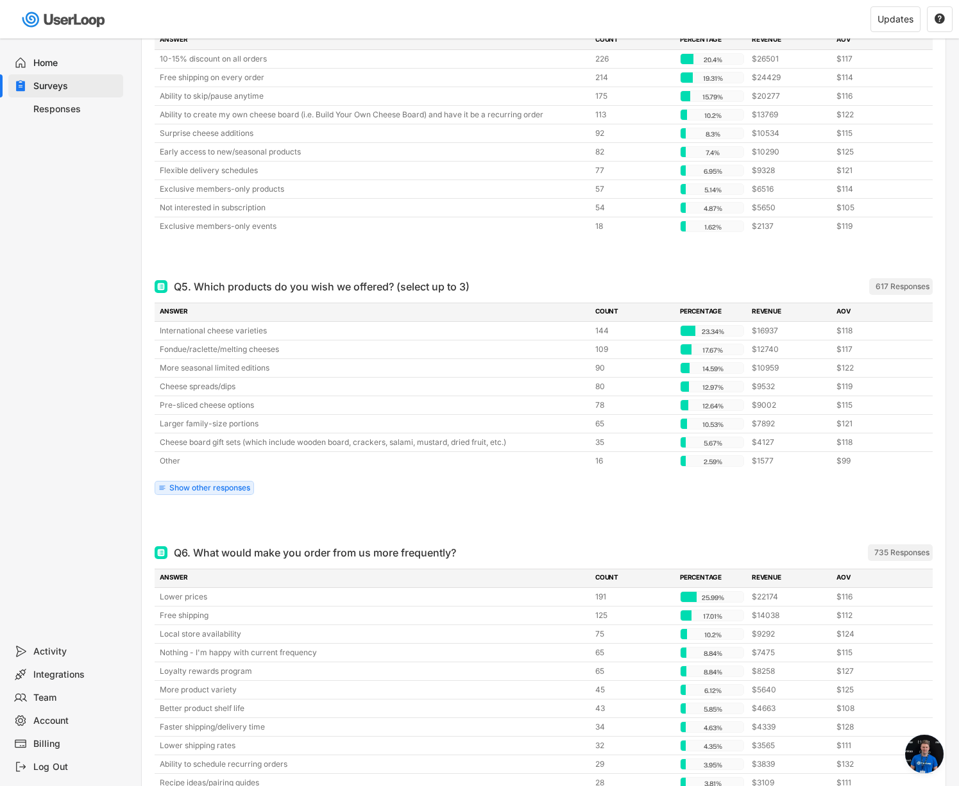
scroll to position [4234, 0]
click at [228, 485] on div "Show other responses" at bounding box center [209, 489] width 81 height 8
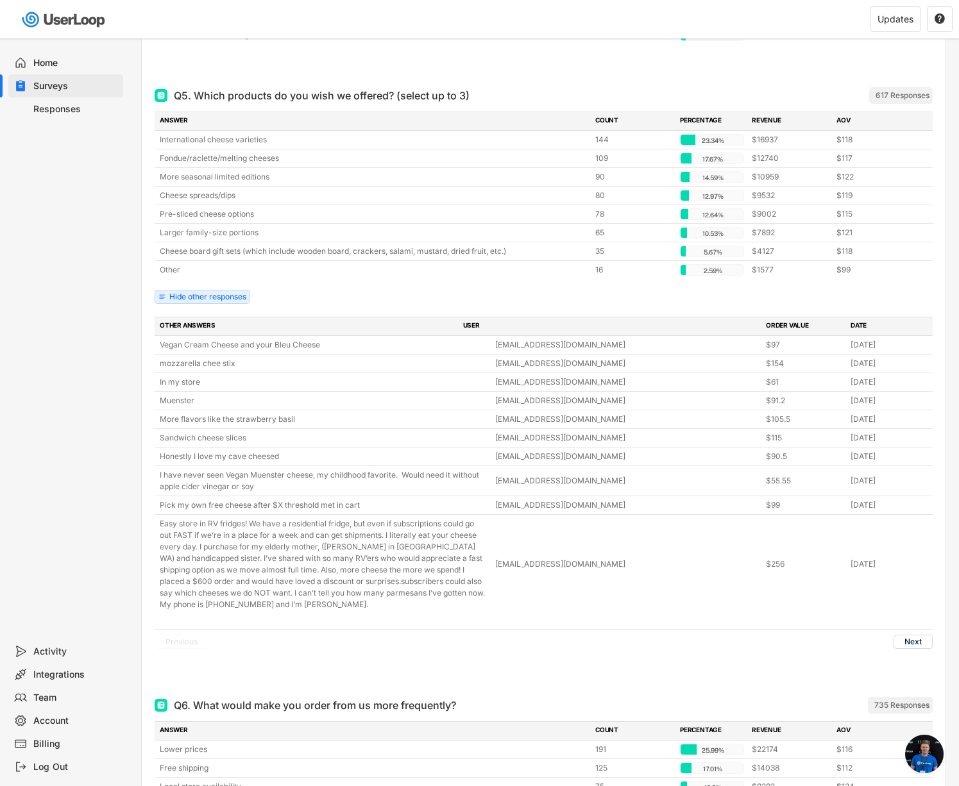
scroll to position [4315, 0]
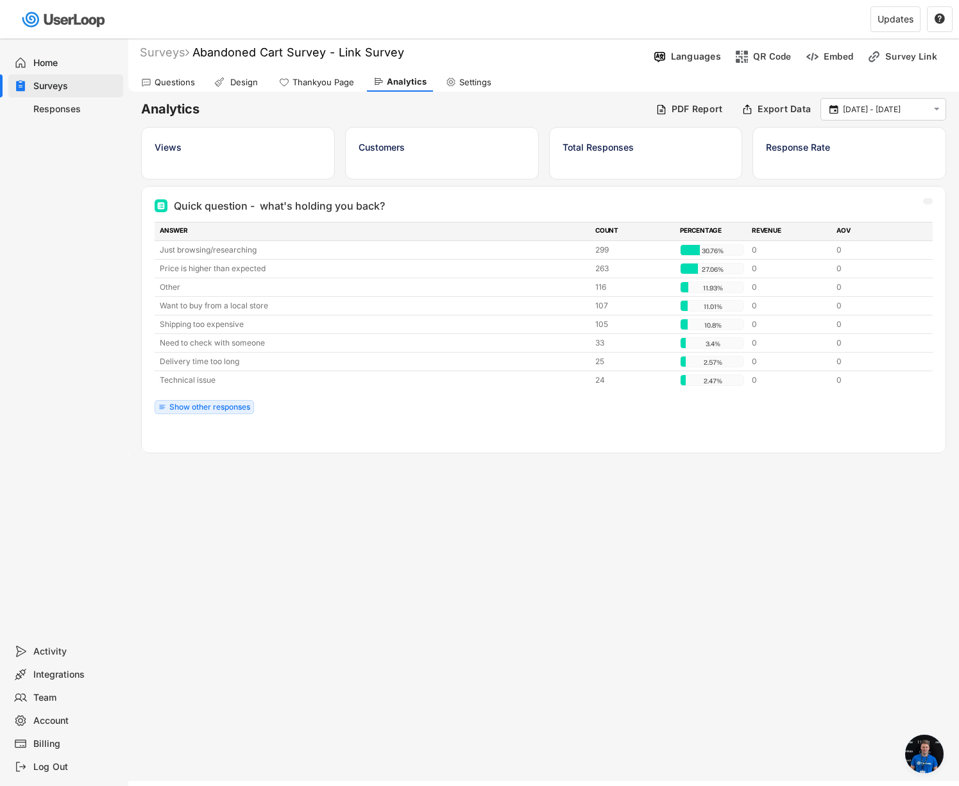
scroll to position [6941, 0]
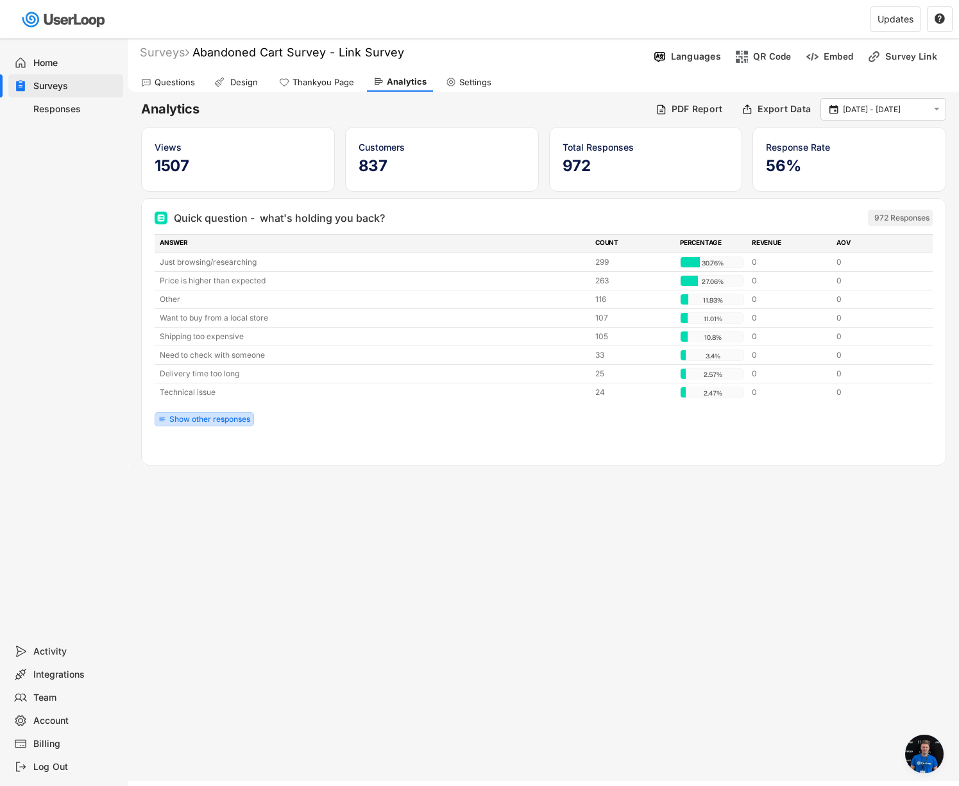
click at [216, 420] on div "Show other responses" at bounding box center [209, 420] width 81 height 8
